Goal: Navigation & Orientation: Understand site structure

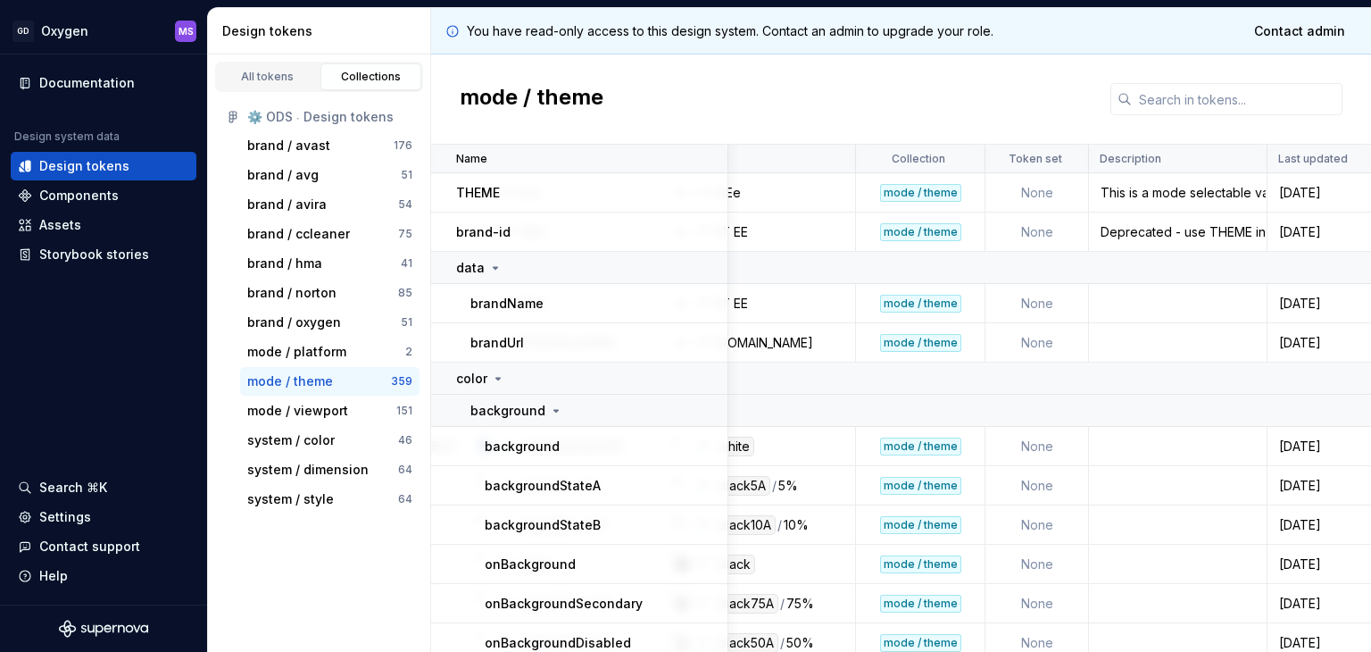
scroll to position [0, 3830]
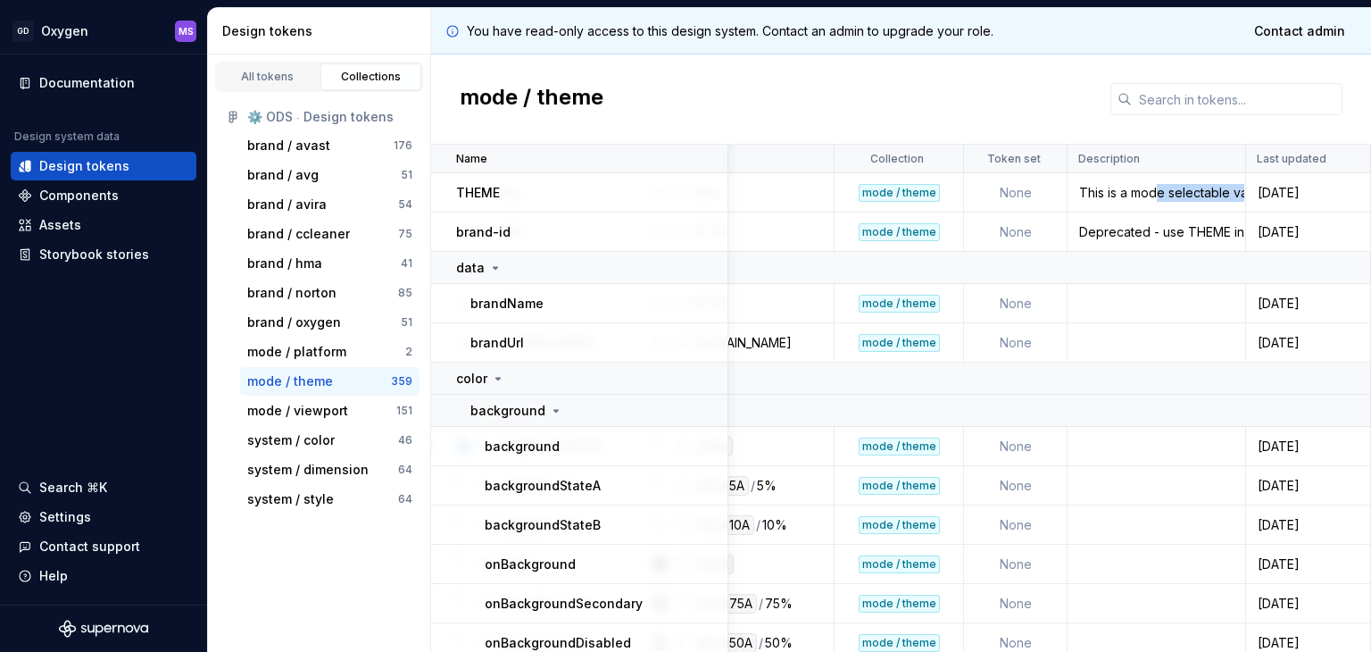
drag, startPoint x: 1147, startPoint y: 195, endPoint x: 1236, endPoint y: 196, distance: 89.3
drag, startPoint x: 1225, startPoint y: 231, endPoint x: 1234, endPoint y: 231, distance: 9.8
click at [1234, 231] on div "Deprecated - use THEME instead when possible." at bounding box center [1156, 232] width 176 height 18
click at [1164, 229] on div "Deprecated - use THEME instead when possible." at bounding box center [1156, 232] width 176 height 18
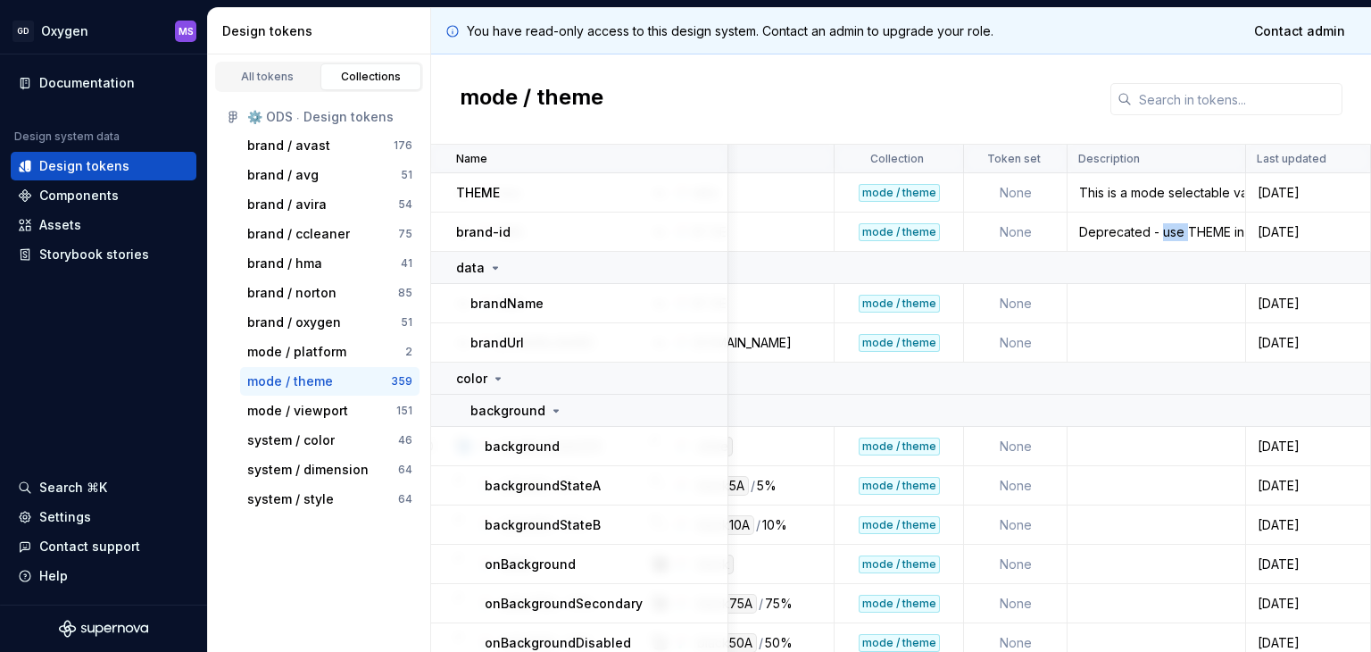
click at [1165, 229] on div "Deprecated - use THEME instead when possible." at bounding box center [1156, 232] width 176 height 18
copy div "Deprecated - use THEME instead when possible."
click at [1114, 184] on div "This is a mode selectable variable. Use this to attach component variants to re…" at bounding box center [1156, 193] width 176 height 18
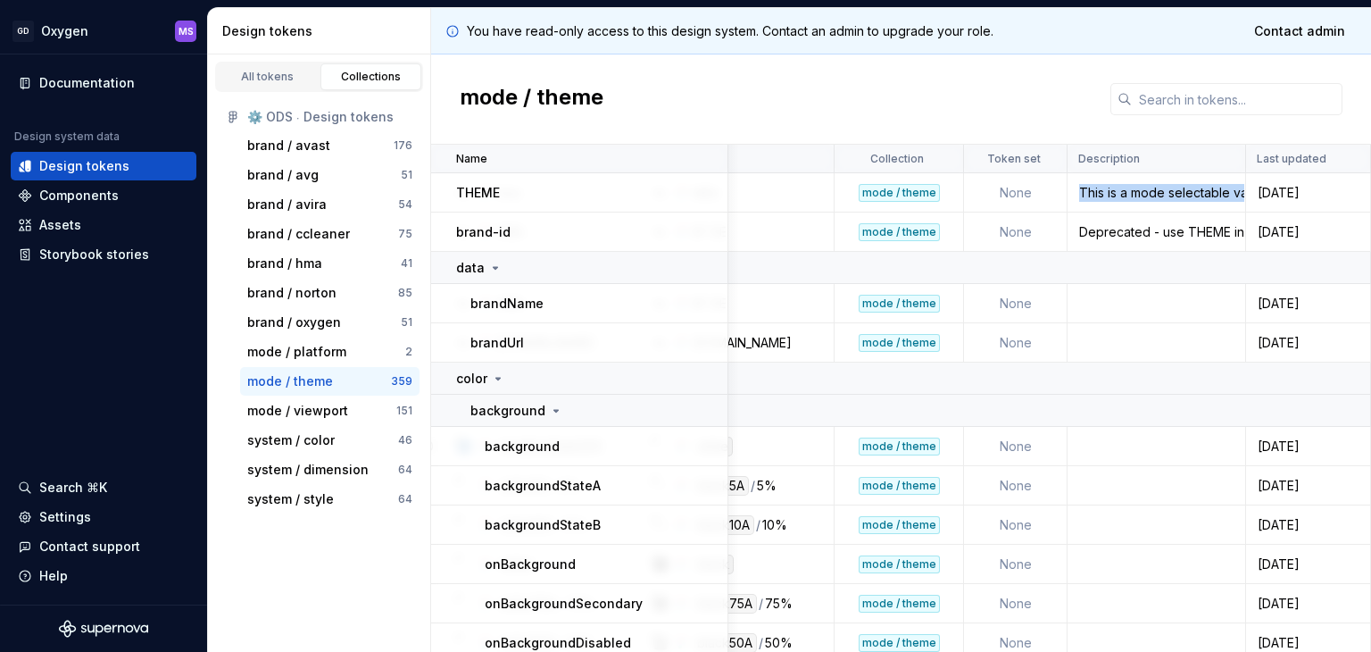
click at [1114, 184] on div "This is a mode selectable variable. Use this to attach component variants to re…" at bounding box center [1156, 193] width 176 height 18
copy div "This is a mode selectable variable. Use this to attach component variants to re…"
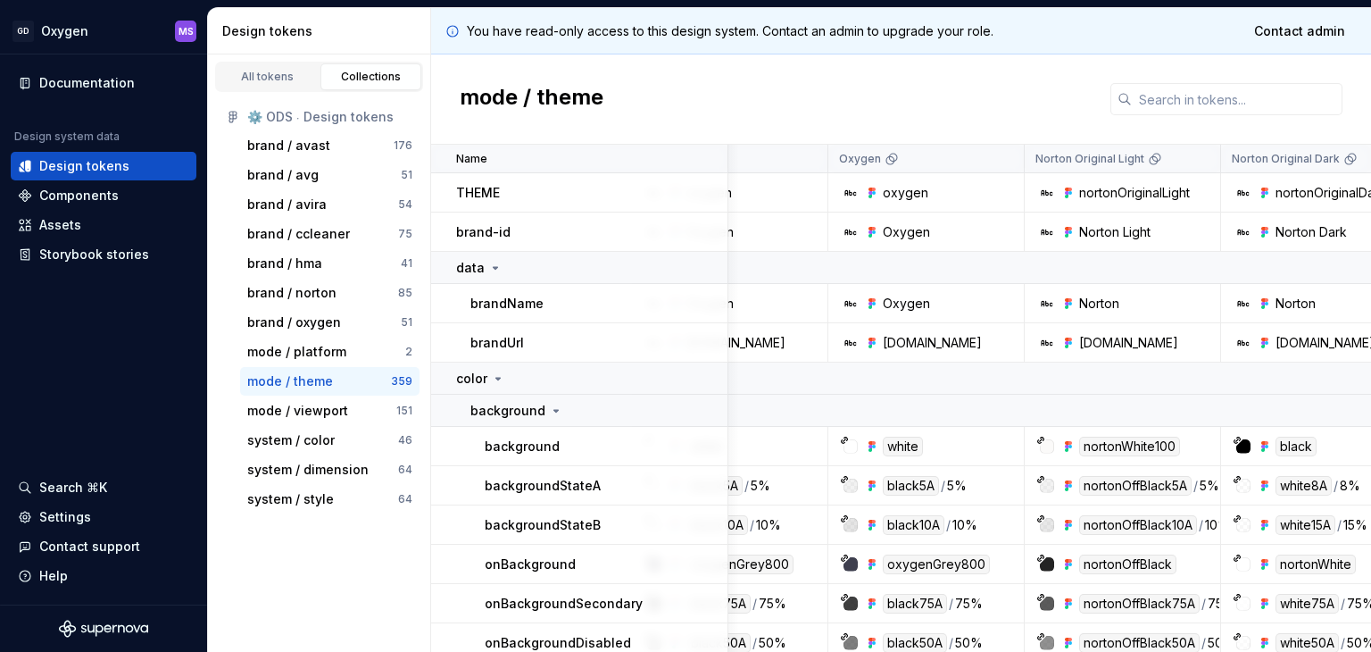
scroll to position [0, 0]
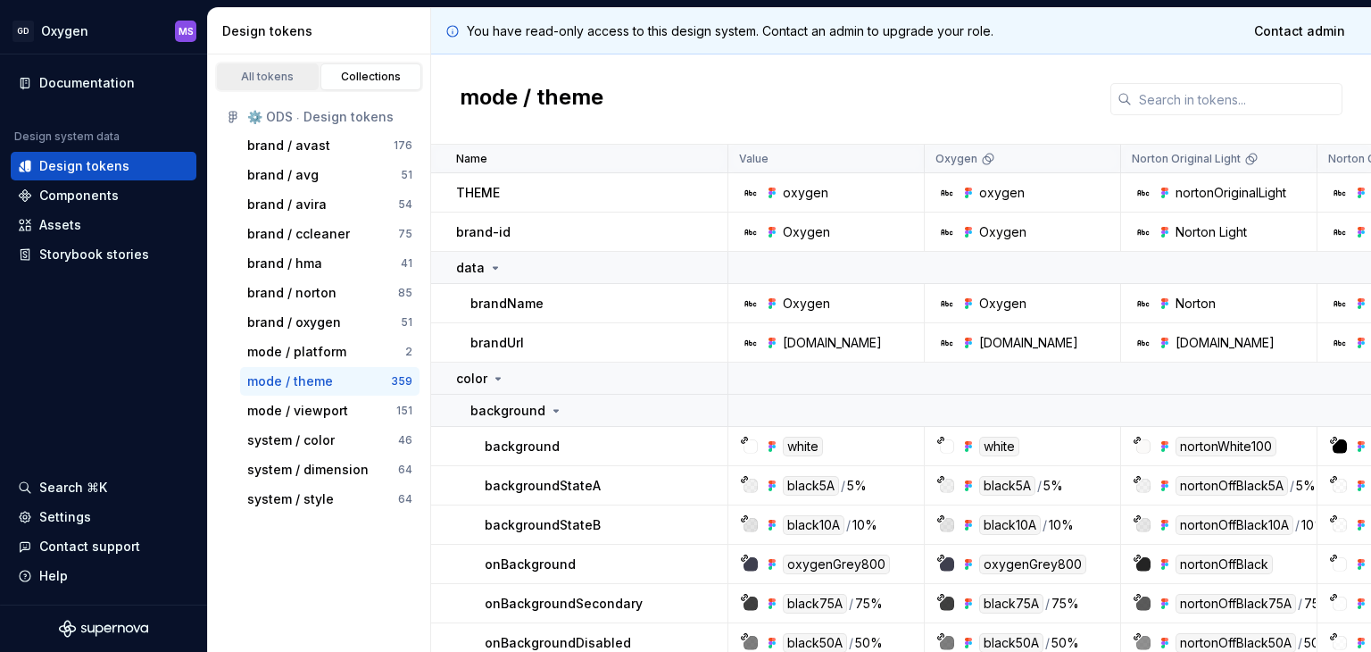
click at [271, 71] on div "All tokens" at bounding box center [267, 77] width 89 height 14
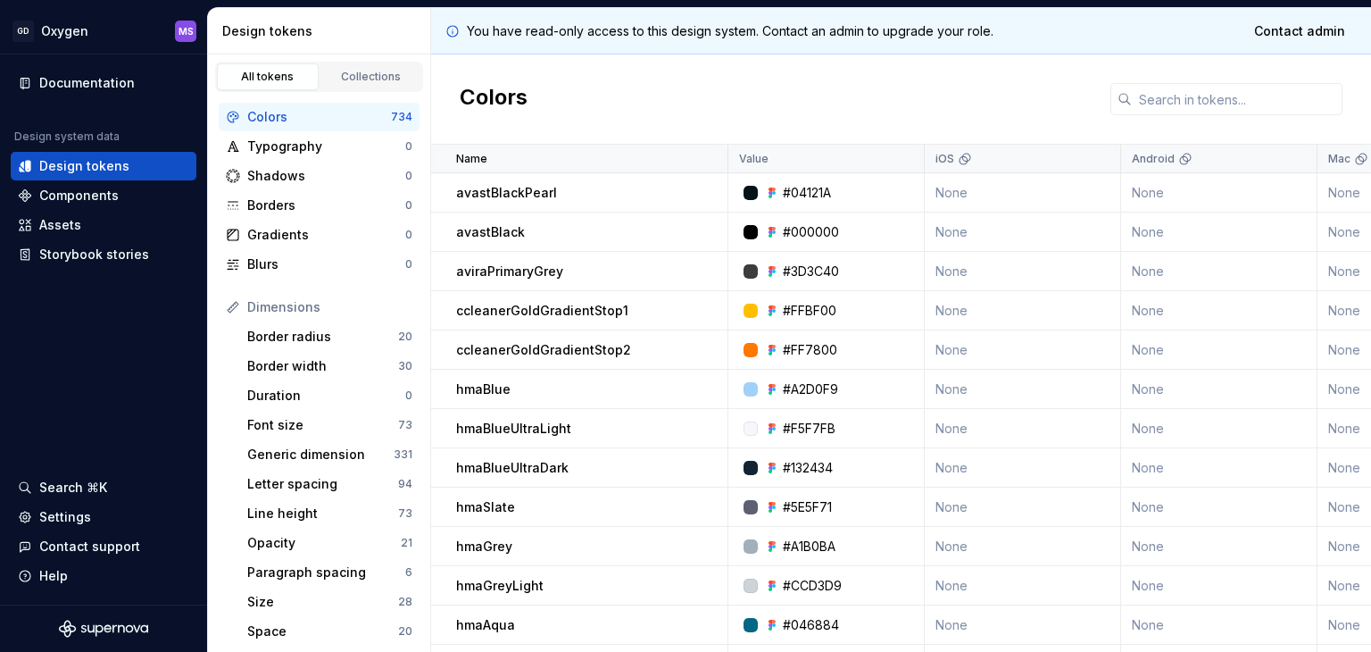
click at [295, 117] on div "Colors" at bounding box center [319, 117] width 144 height 18
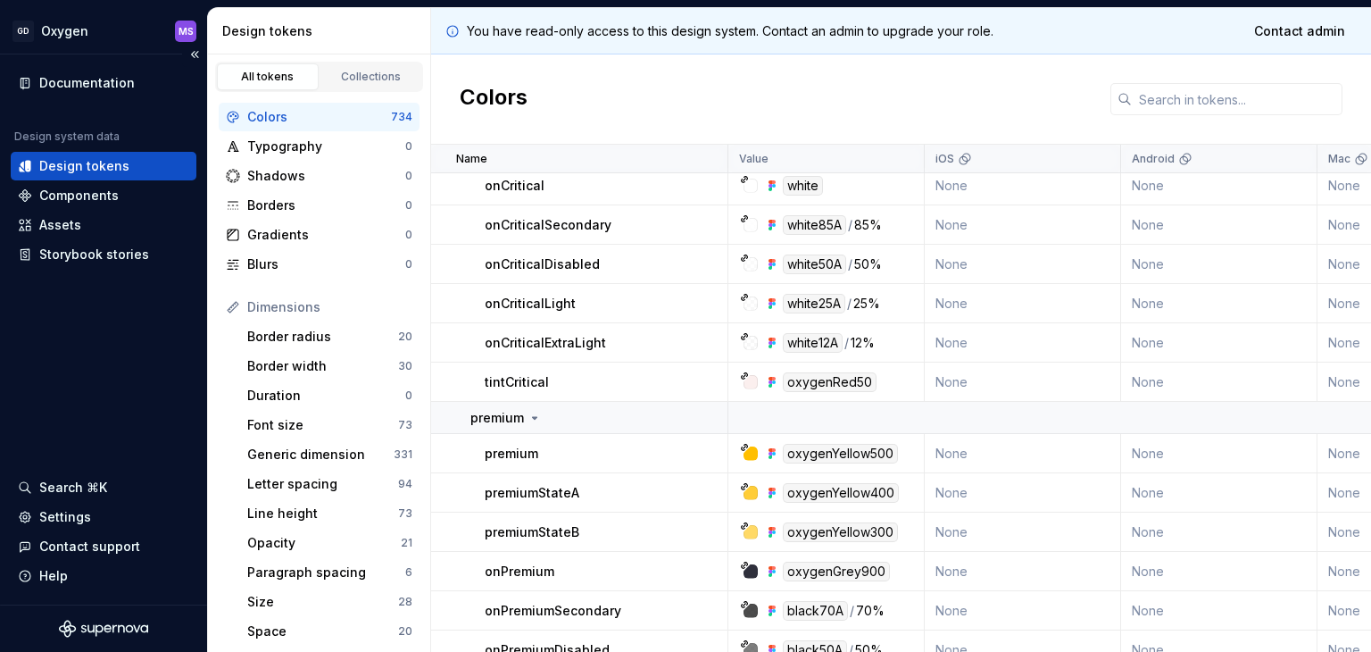
scroll to position [2945, 0]
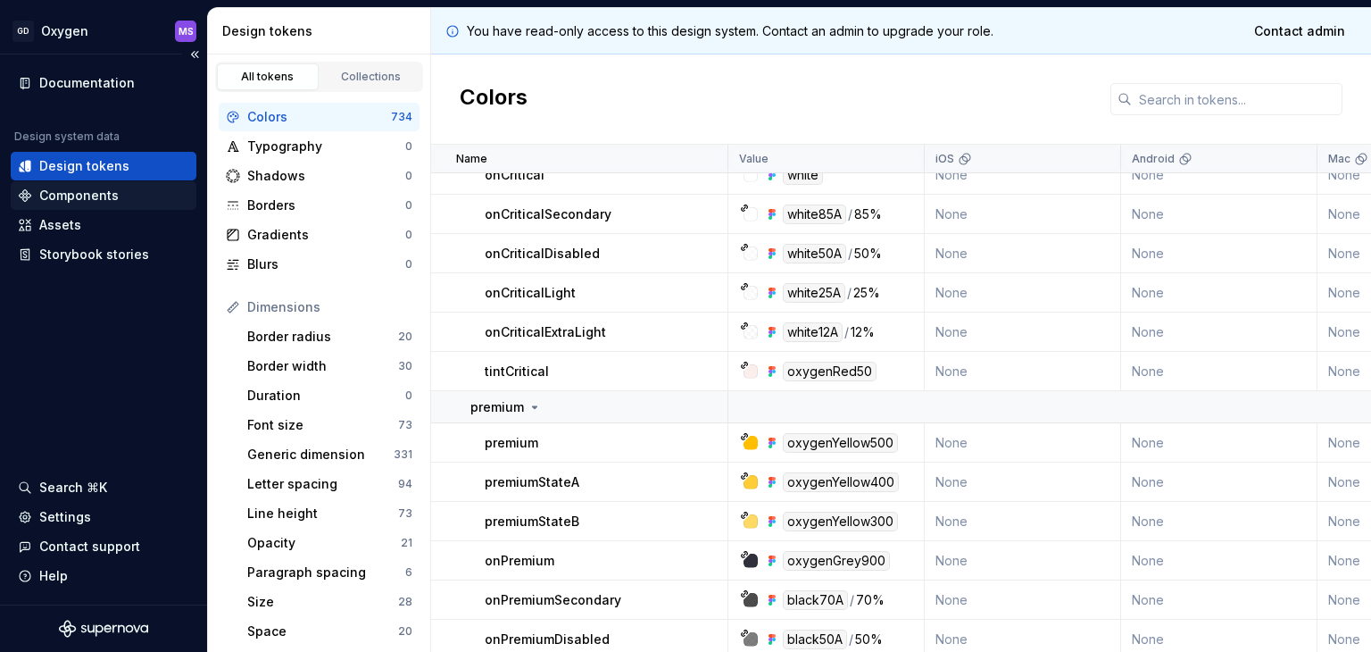
click at [87, 199] on div "Components" at bounding box center [78, 196] width 79 height 18
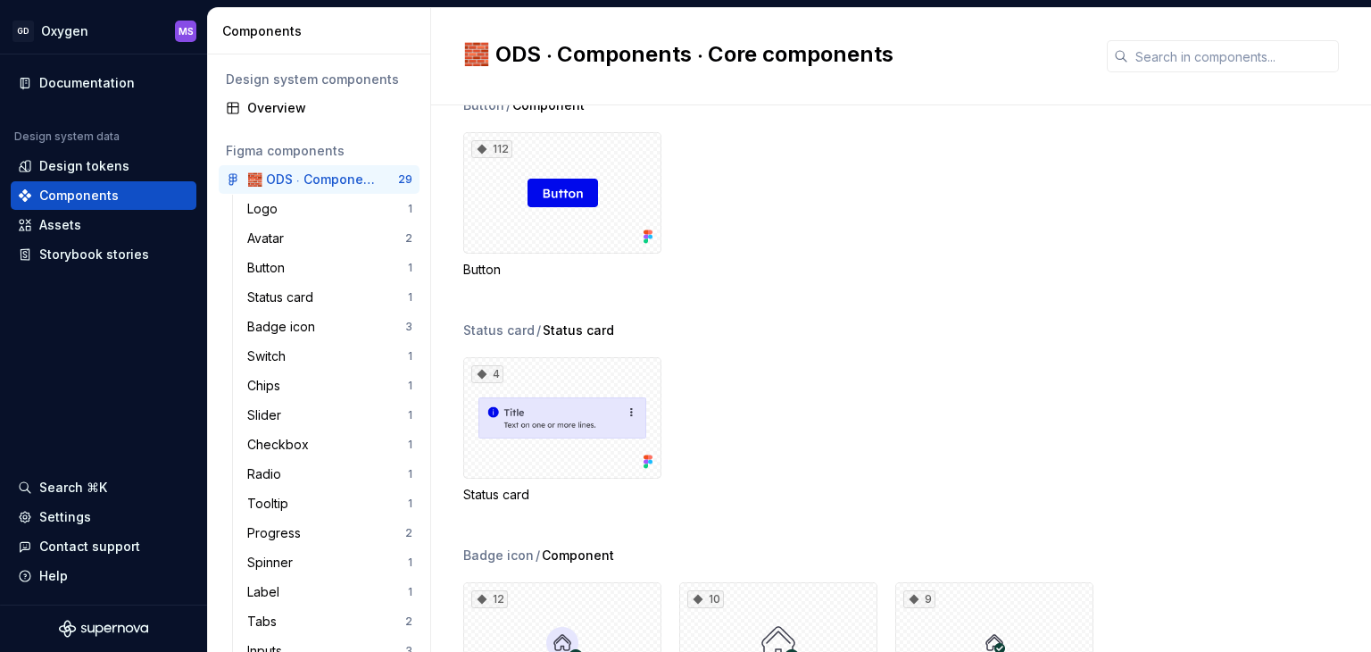
scroll to position [625, 0]
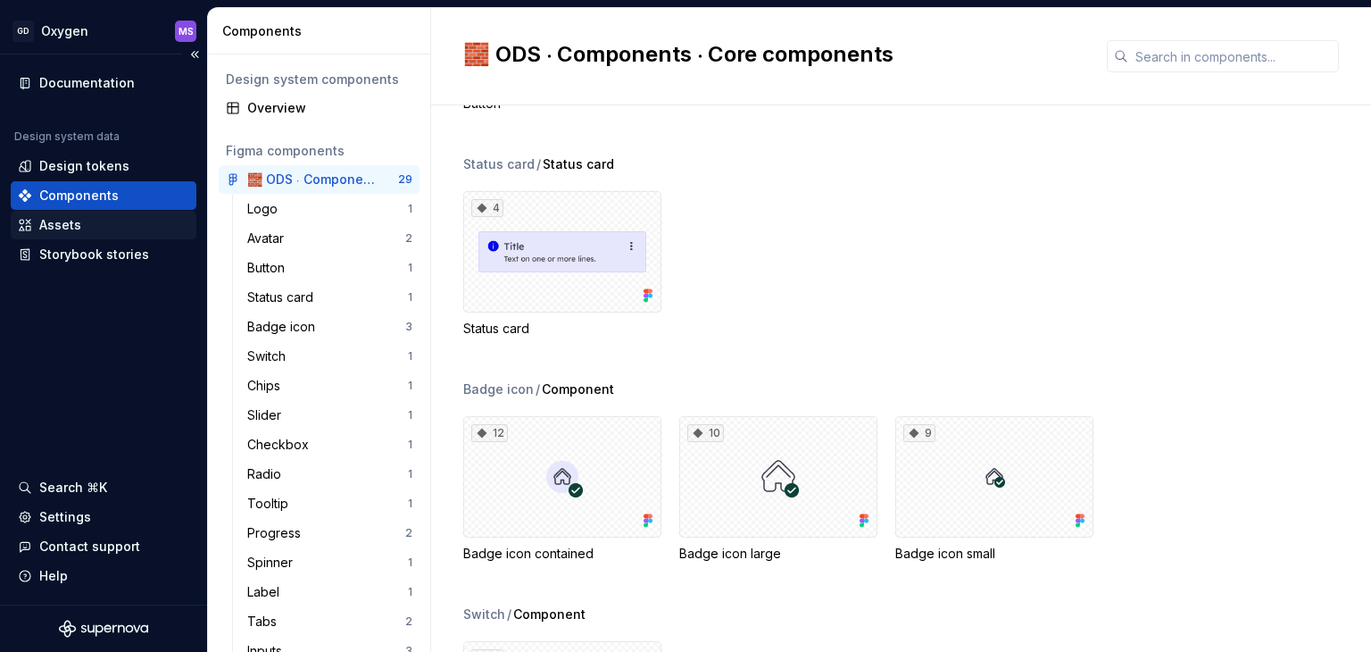
click at [86, 227] on div "Assets" at bounding box center [103, 225] width 171 height 18
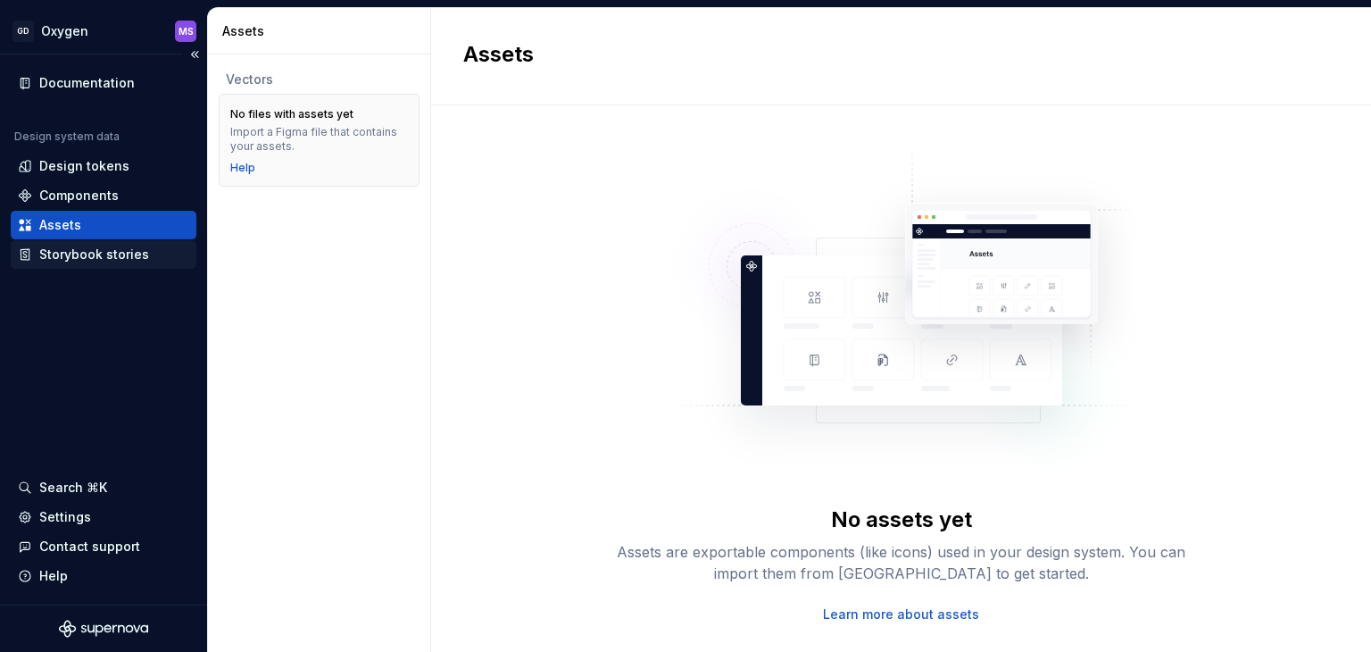
click at [112, 254] on div "Storybook stories" at bounding box center [94, 254] width 110 height 18
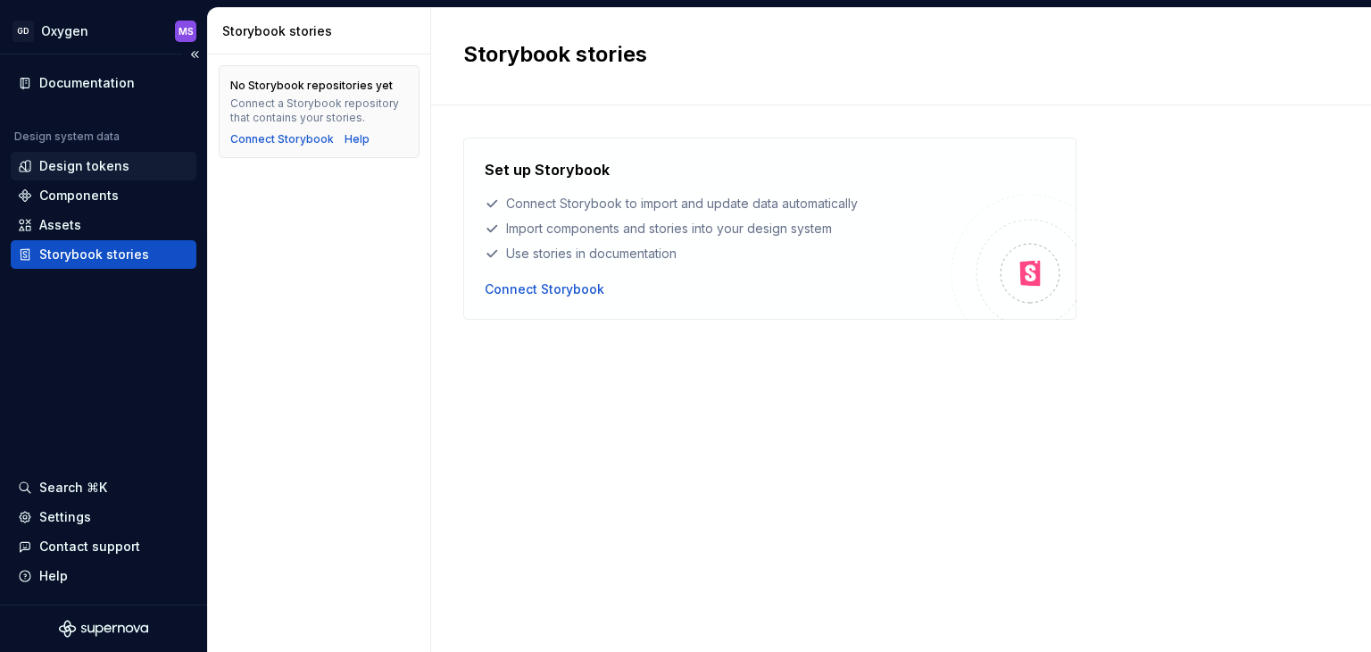
click at [89, 155] on div "Design tokens" at bounding box center [104, 166] width 186 height 29
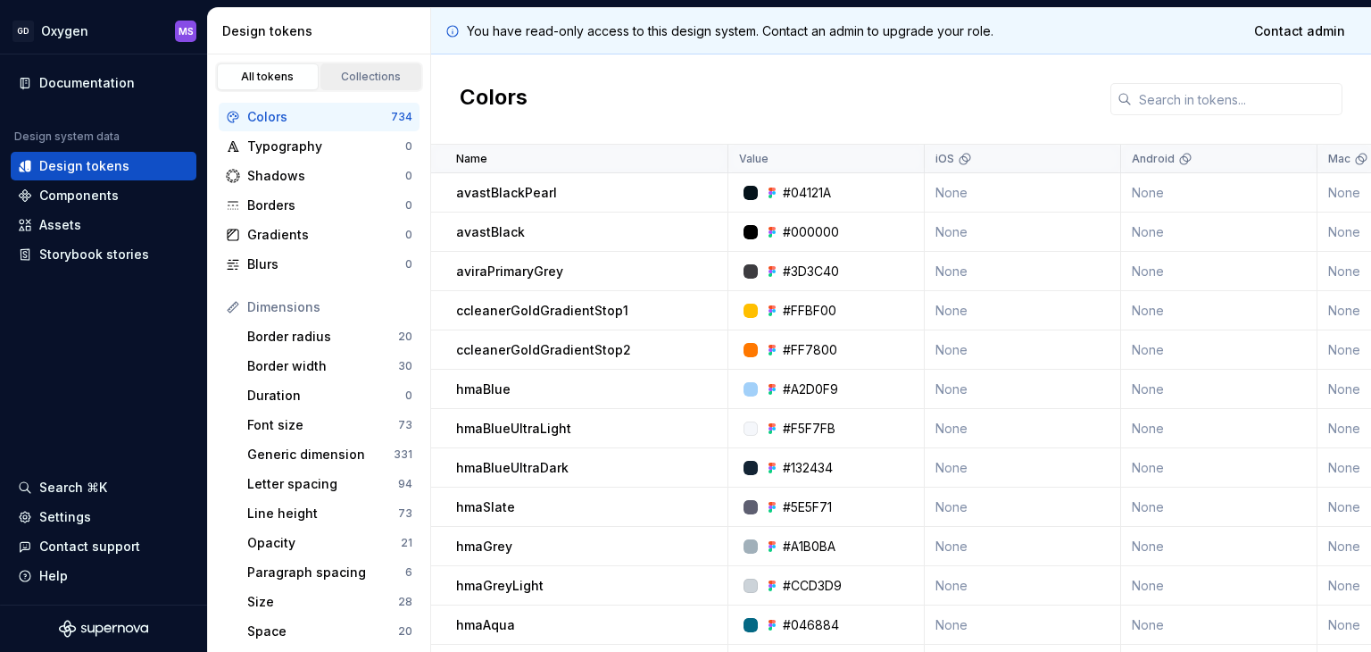
click at [377, 76] on div "Collections" at bounding box center [371, 77] width 89 height 14
